Goal: Transaction & Acquisition: Purchase product/service

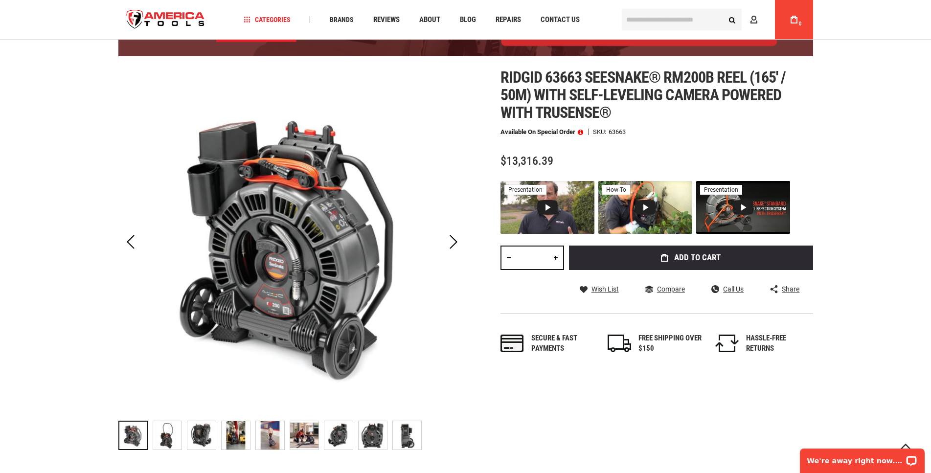
click at [354, 262] on img at bounding box center [291, 242] width 347 height 347
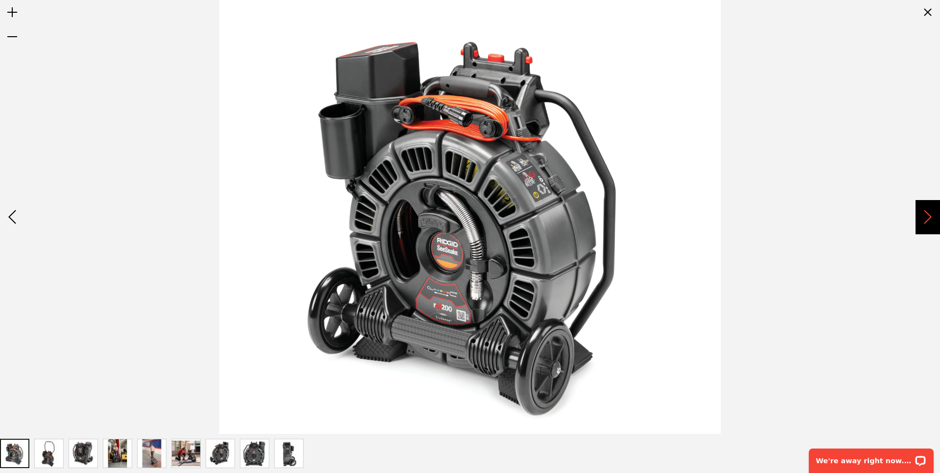
click at [924, 224] on div "Next" at bounding box center [927, 217] width 24 height 34
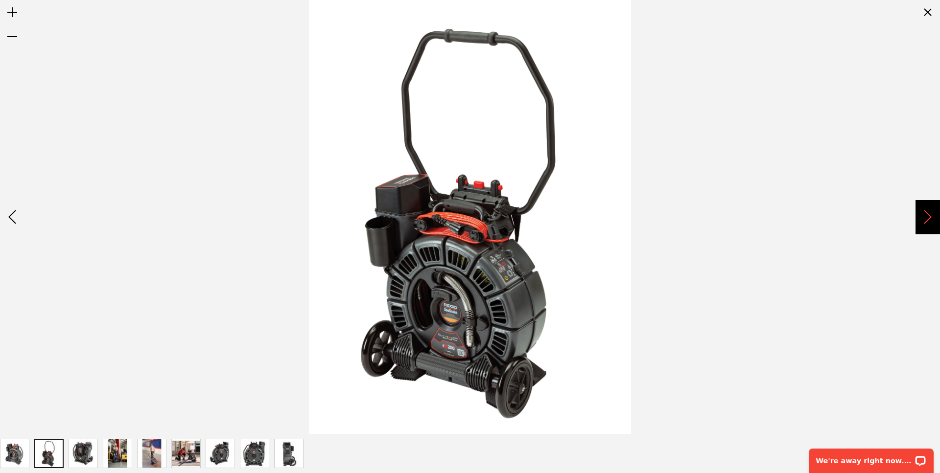
click at [924, 224] on div "Next" at bounding box center [927, 217] width 24 height 34
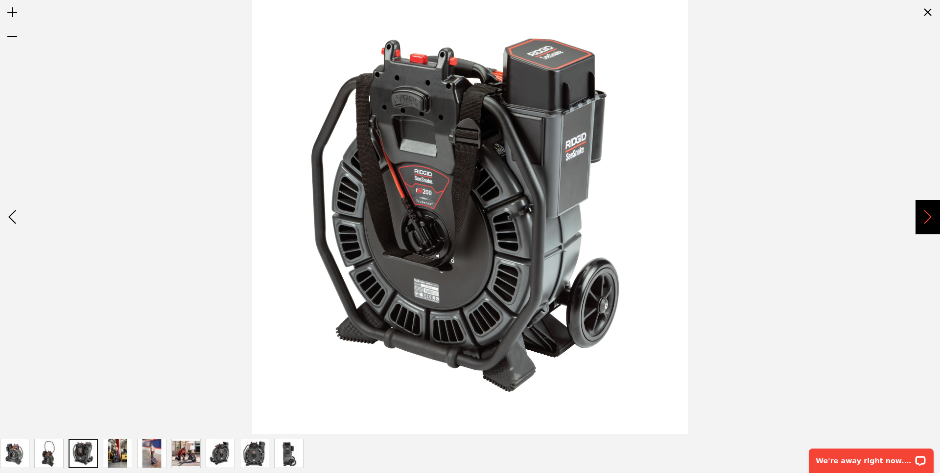
click at [924, 224] on div "Next" at bounding box center [927, 217] width 24 height 34
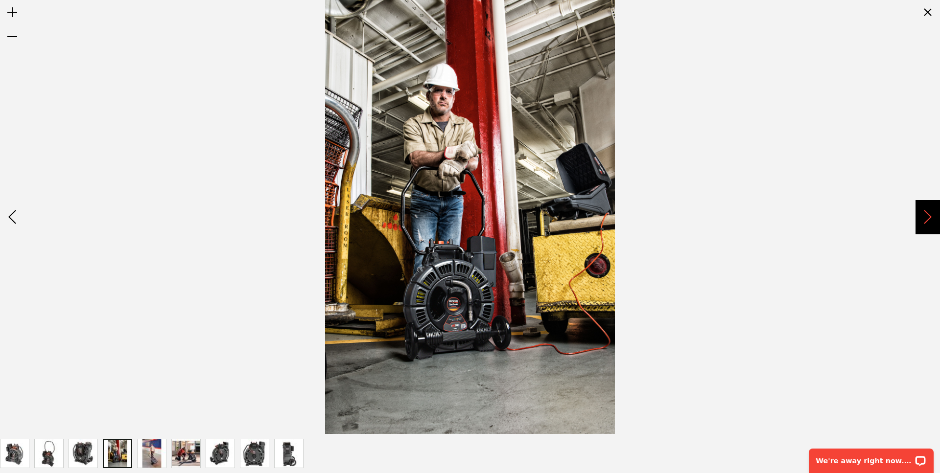
click at [924, 224] on div "Next" at bounding box center [927, 217] width 24 height 34
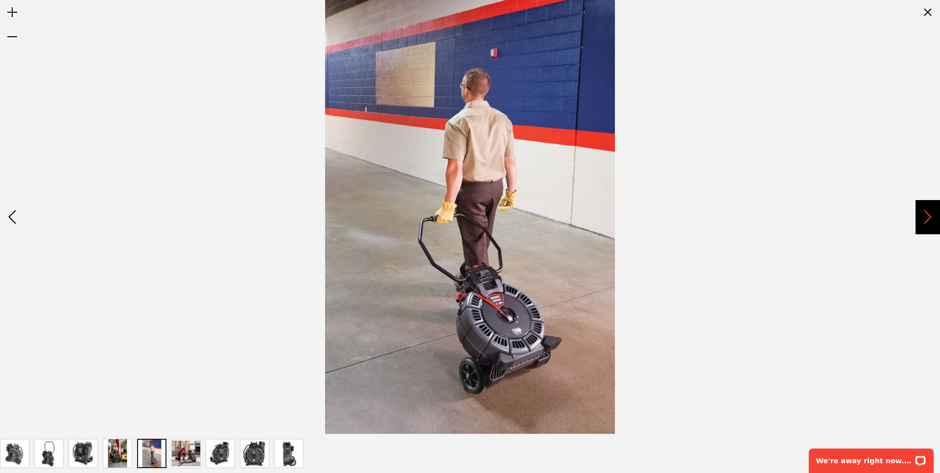
click at [924, 224] on div "Next" at bounding box center [927, 217] width 24 height 34
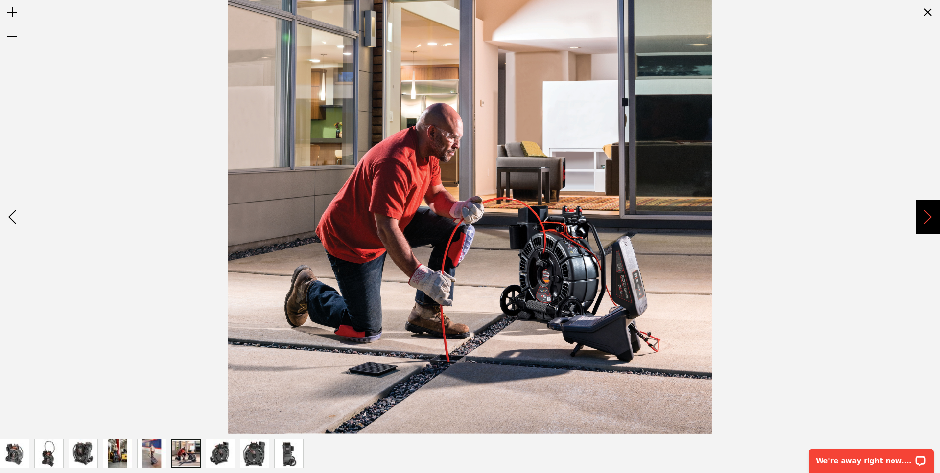
click at [924, 224] on div "Next" at bounding box center [927, 217] width 24 height 34
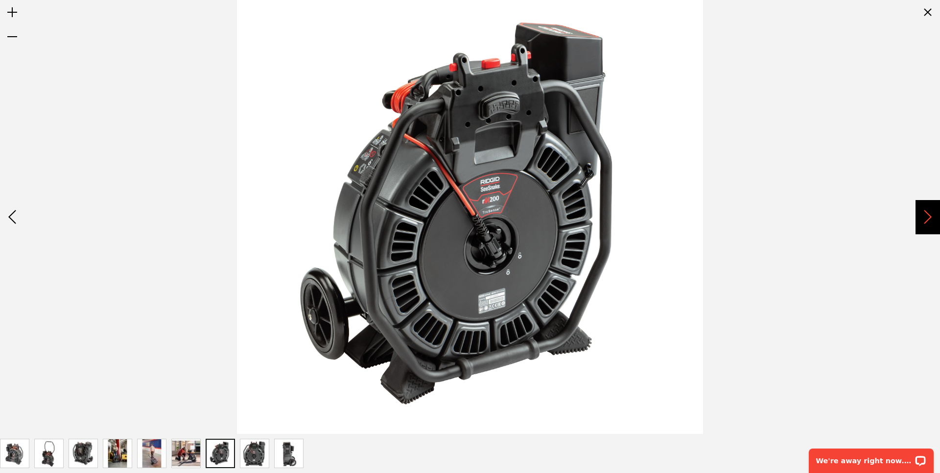
click at [924, 224] on div "Next" at bounding box center [927, 217] width 24 height 34
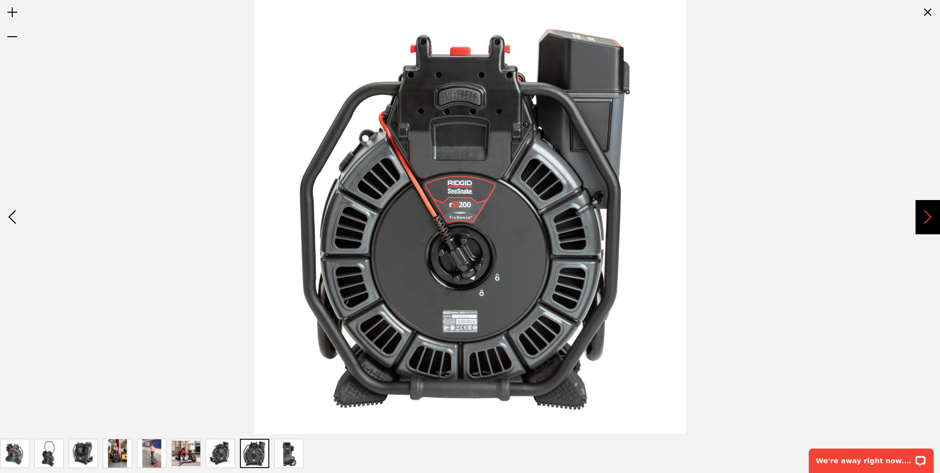
click at [929, 222] on div "Next" at bounding box center [927, 217] width 24 height 34
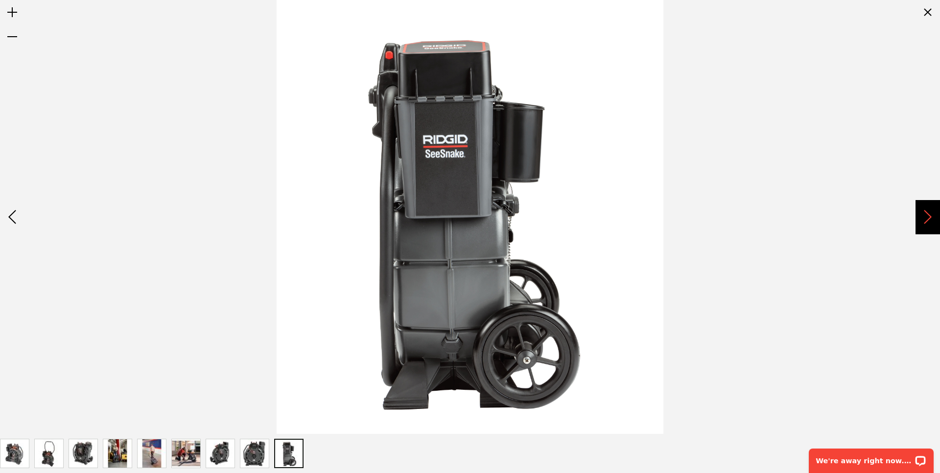
click at [929, 222] on div "Next" at bounding box center [927, 217] width 24 height 34
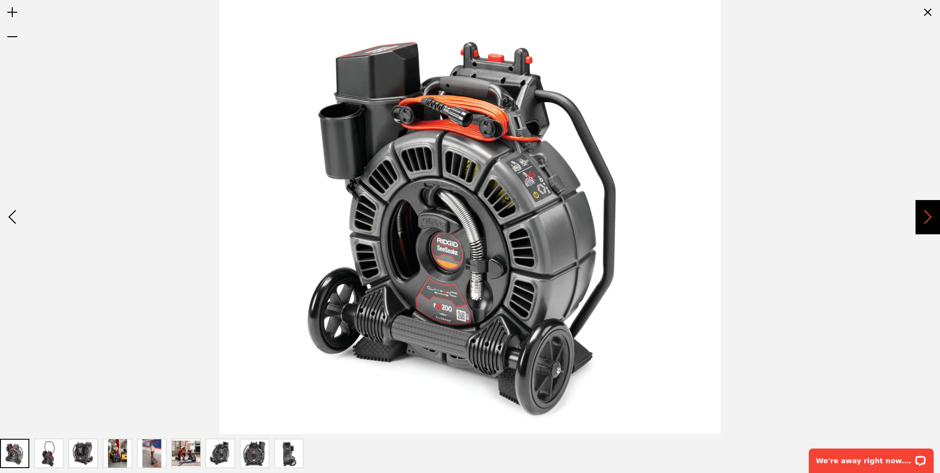
click at [926, 214] on div "Next" at bounding box center [927, 217] width 24 height 34
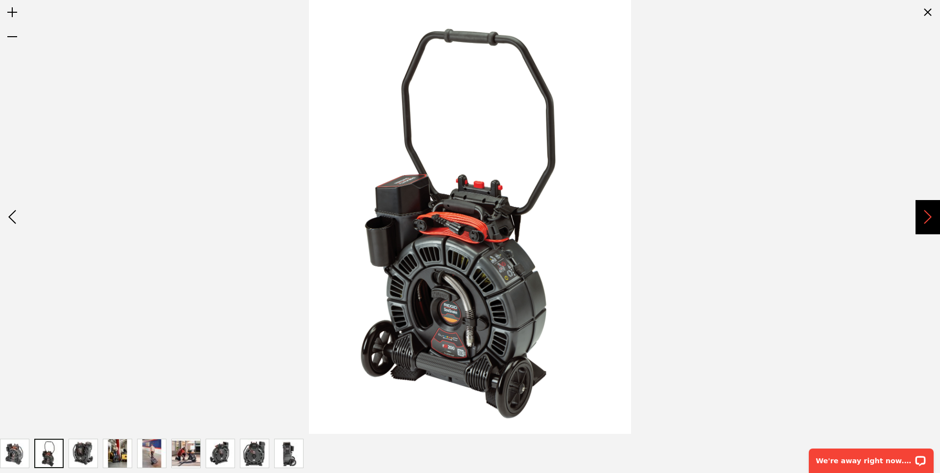
click at [926, 214] on div "Next" at bounding box center [927, 217] width 24 height 34
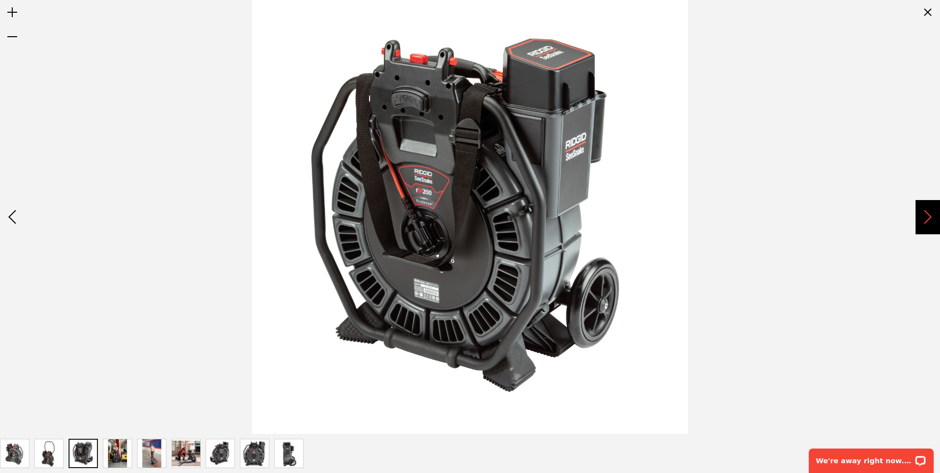
click at [926, 214] on div "Next" at bounding box center [927, 217] width 24 height 34
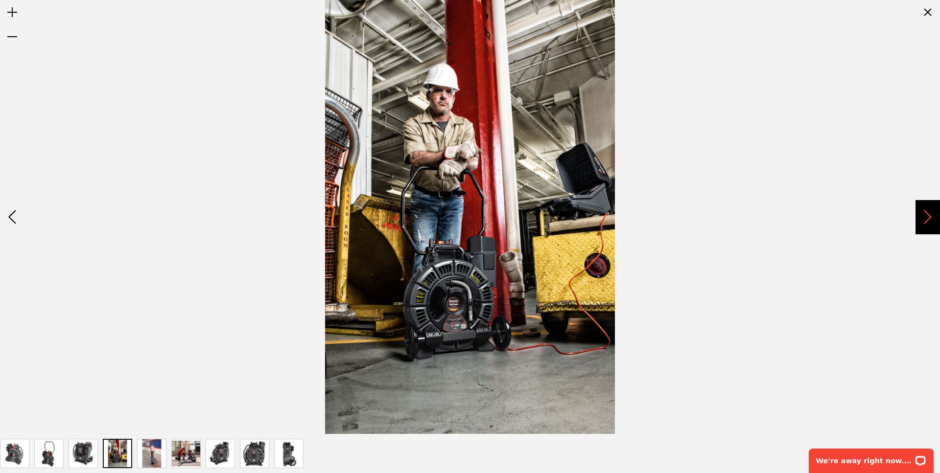
click at [926, 214] on div "Next" at bounding box center [927, 217] width 24 height 34
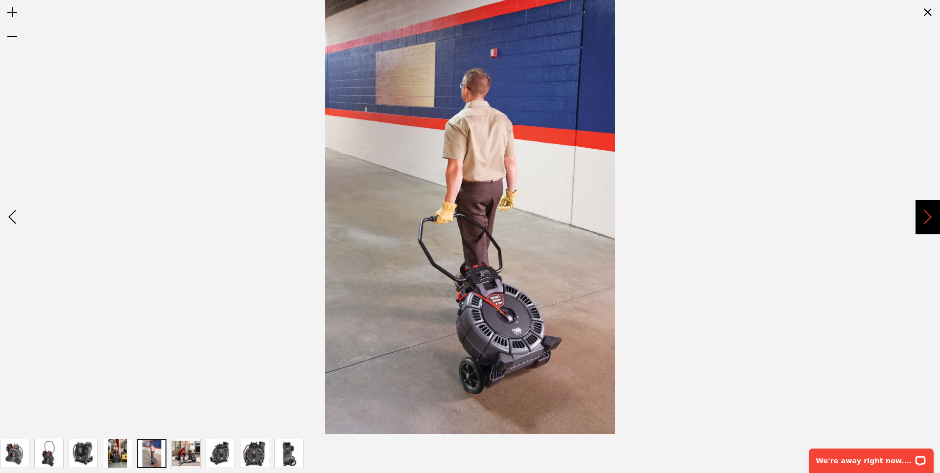
click at [926, 214] on div "Next" at bounding box center [927, 217] width 24 height 34
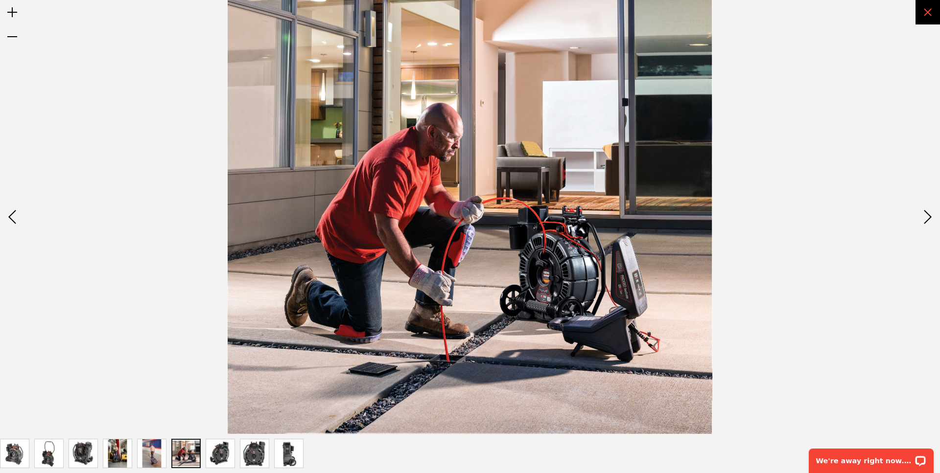
click at [926, 16] on div "Exit fullscreen" at bounding box center [927, 12] width 24 height 24
